Goal: Complete application form: Complete application form

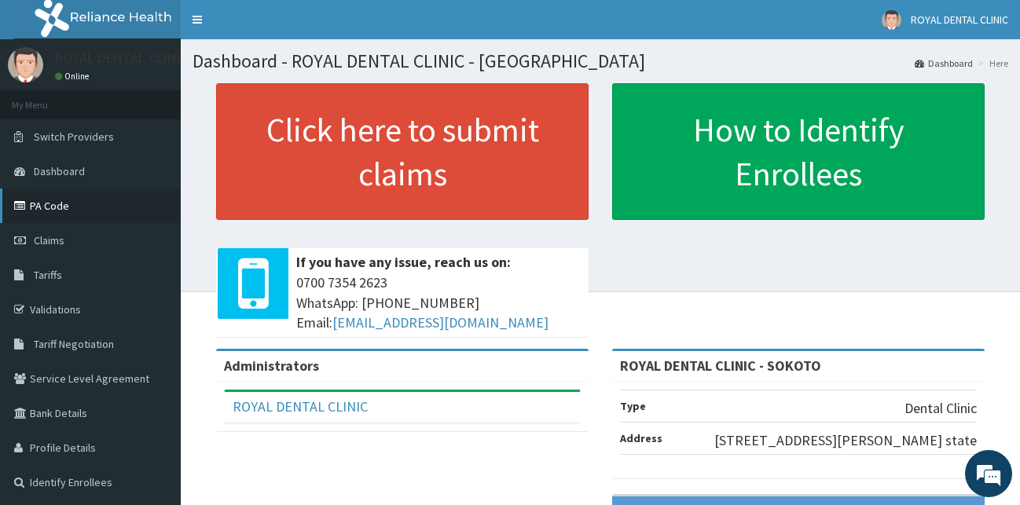
click at [62, 206] on link "PA Code" at bounding box center [90, 206] width 181 height 35
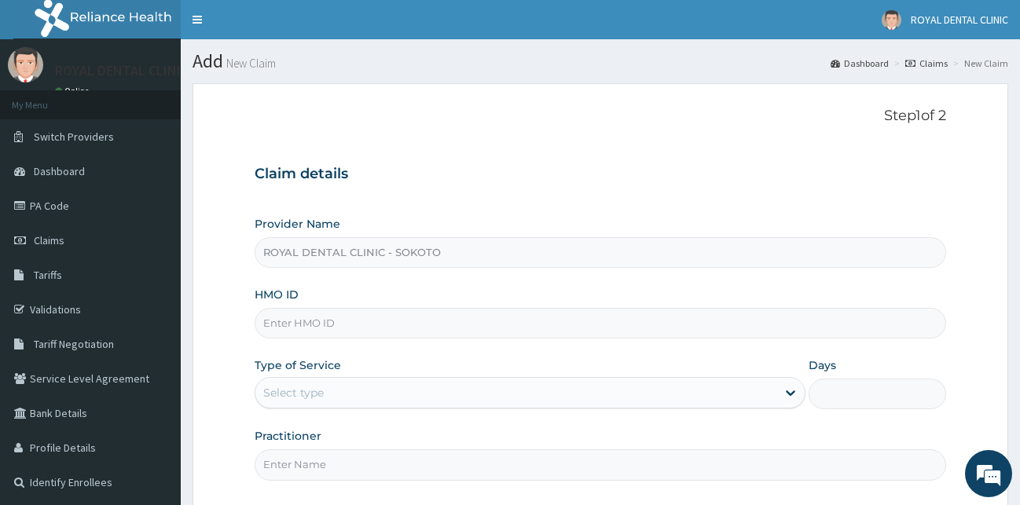
click at [358, 325] on input "HMO ID" at bounding box center [601, 323] width 692 height 31
type input "e"
type input "ENP/10137/C"
click at [791, 398] on icon at bounding box center [791, 393] width 16 height 16
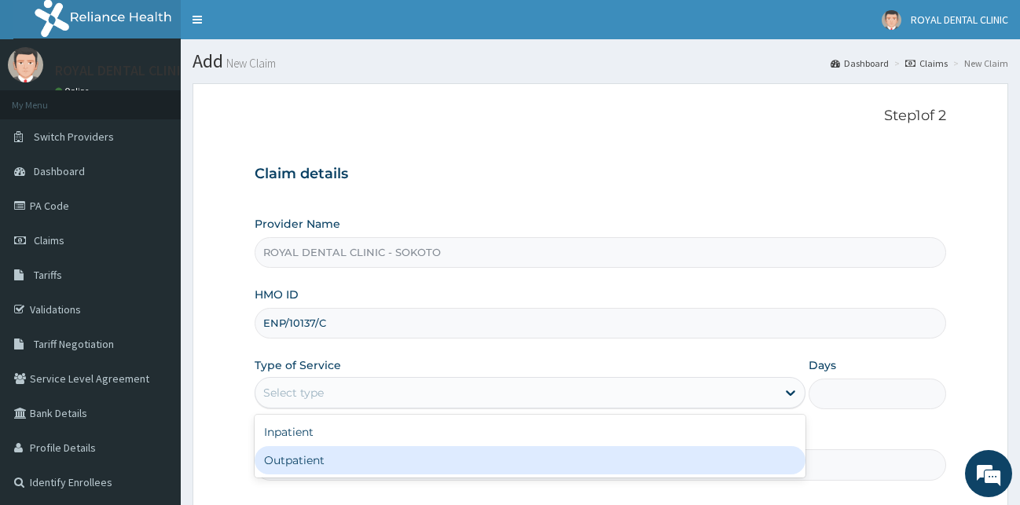
click at [672, 466] on div "Outpatient" at bounding box center [530, 460] width 551 height 28
type input "1"
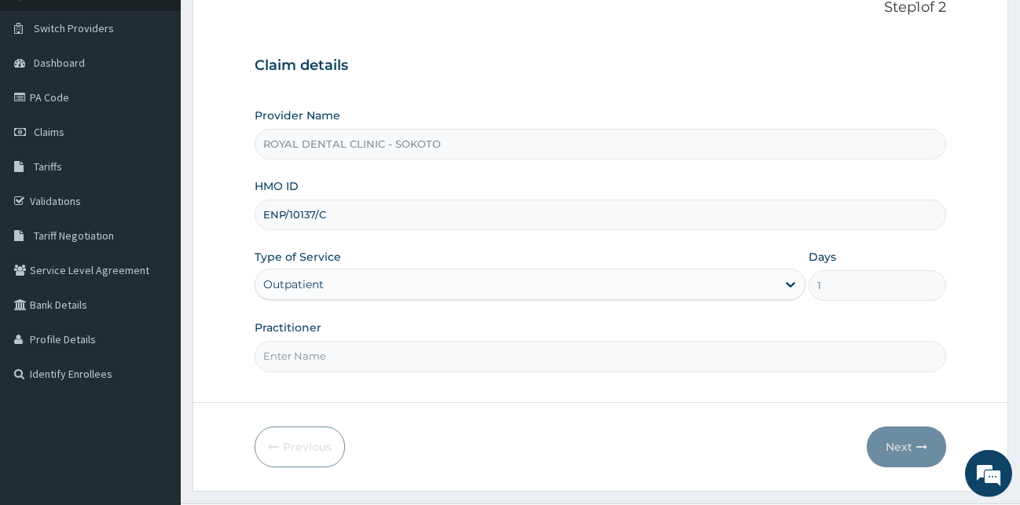
scroll to position [147, 0]
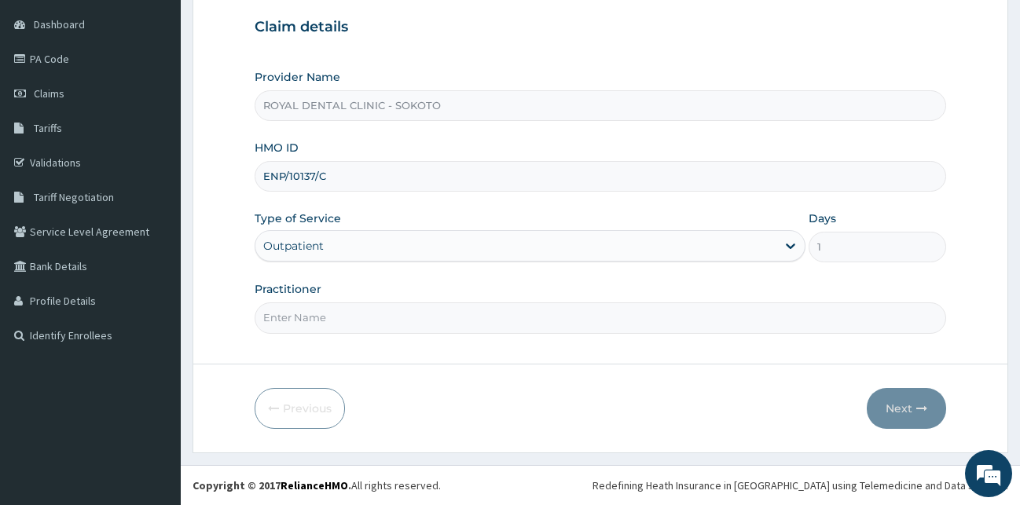
click at [490, 325] on input "Practitioner" at bounding box center [601, 318] width 692 height 31
type input "[PERSON_NAME]"
click at [884, 410] on button "Next" at bounding box center [906, 408] width 79 height 41
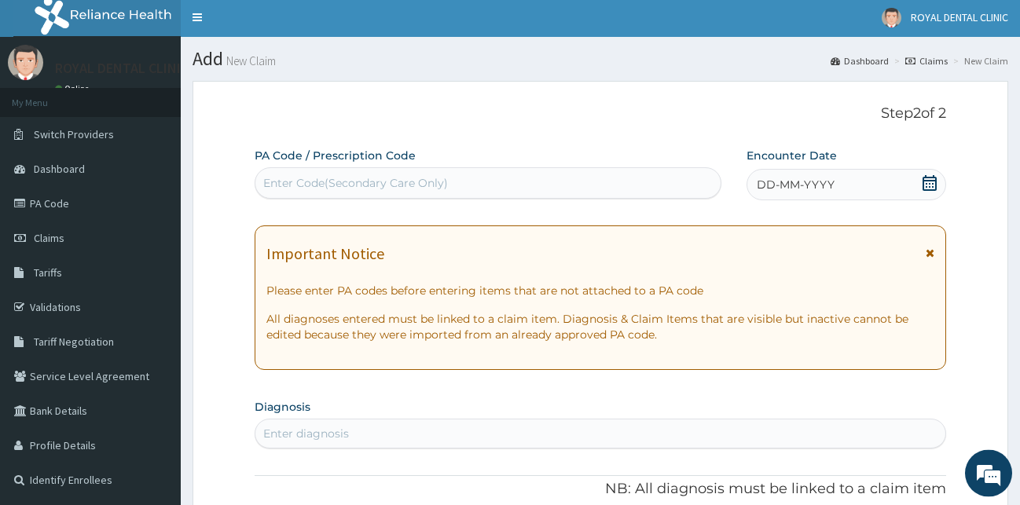
scroll to position [0, 0]
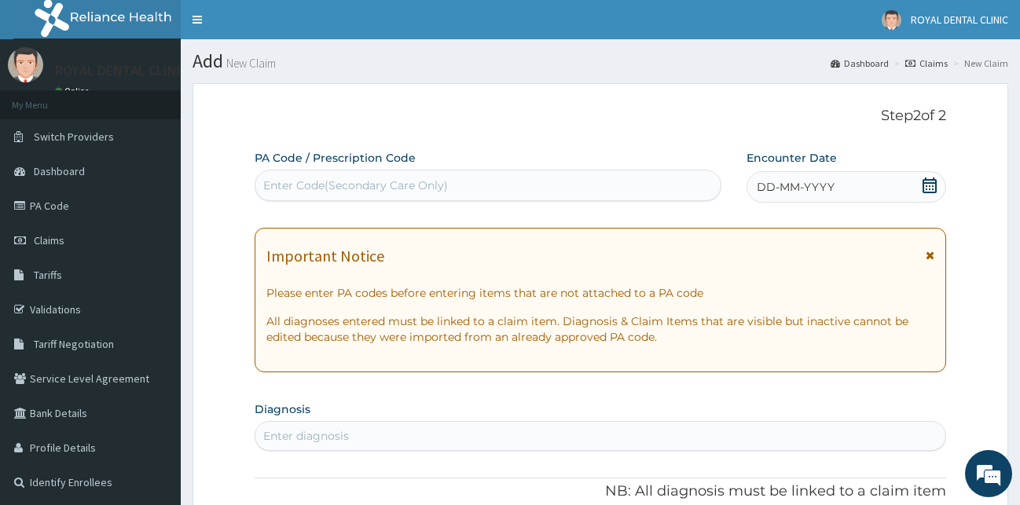
click at [511, 192] on div "Enter Code(Secondary Care Only)" at bounding box center [487, 185] width 465 height 25
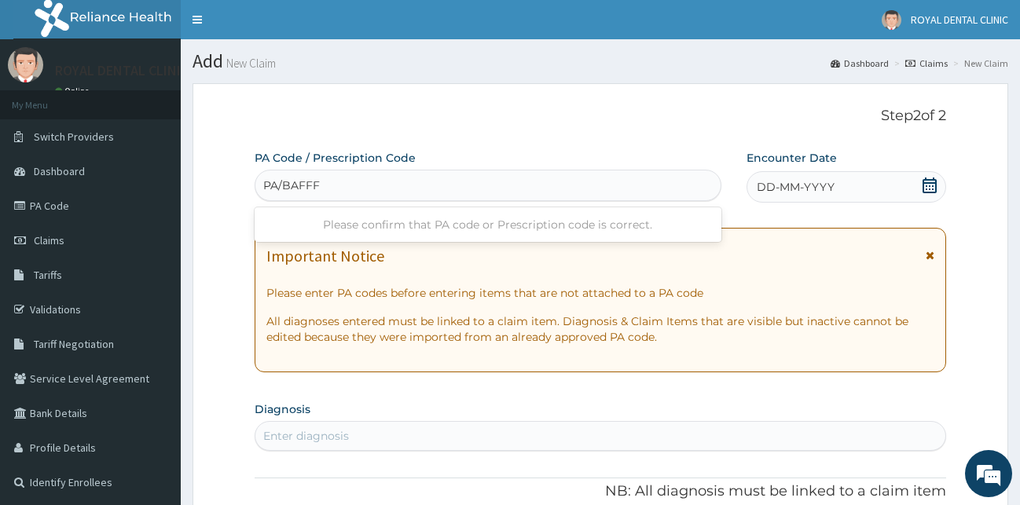
type input "PA/BAFFF7"
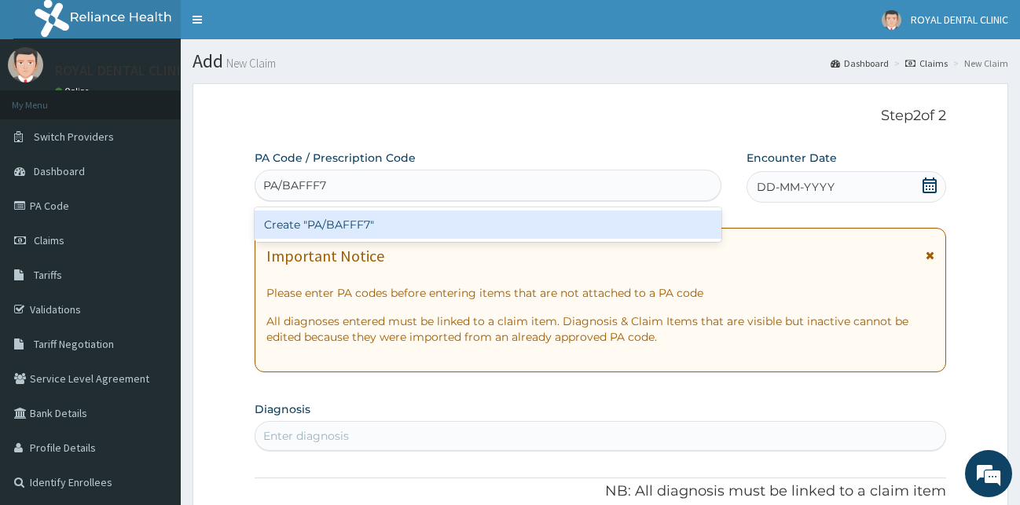
click at [509, 215] on div "Create "PA/BAFFF7"" at bounding box center [488, 225] width 467 height 28
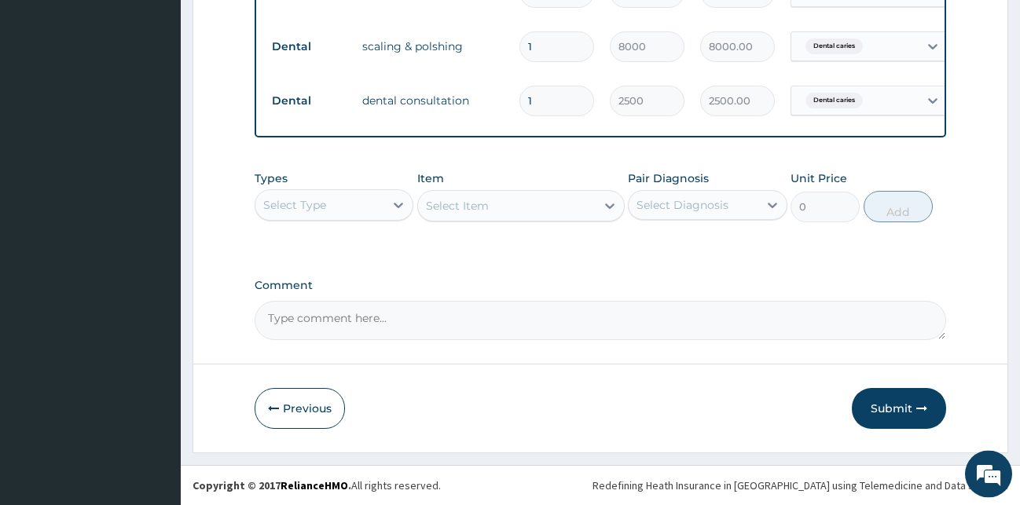
scroll to position [729, 0]
click at [887, 412] on button "Submit" at bounding box center [899, 408] width 94 height 41
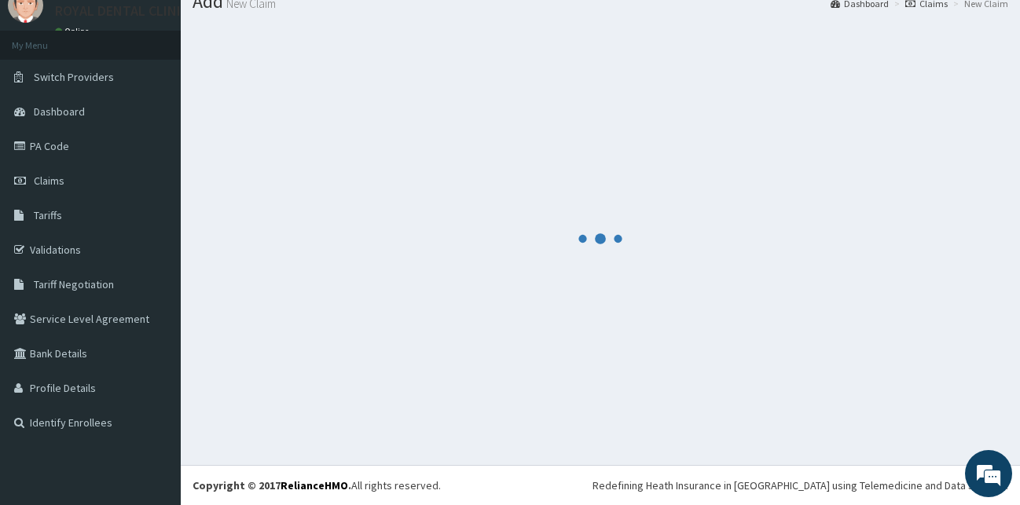
scroll to position [60, 0]
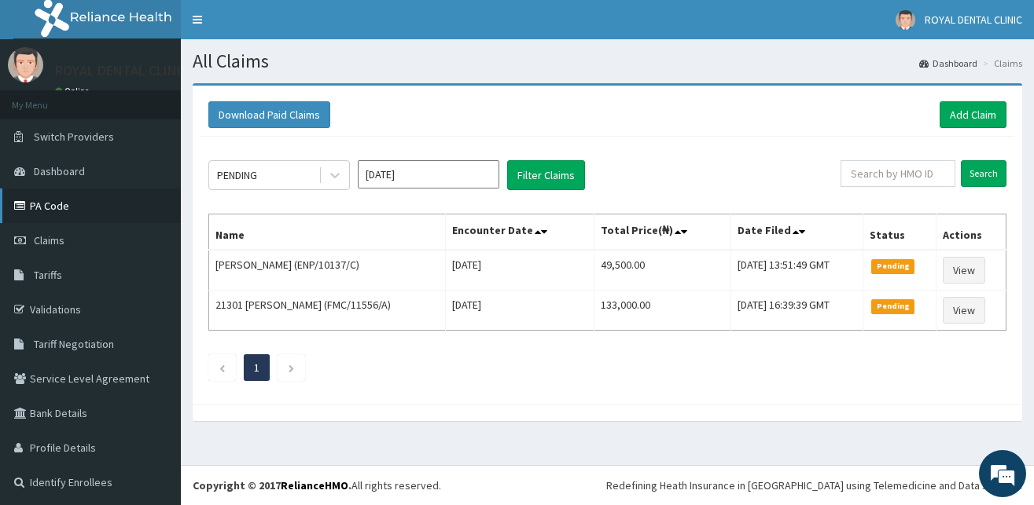
click at [53, 209] on link "PA Code" at bounding box center [90, 206] width 181 height 35
